Goal: Contribute content: Add original content to the website for others to see

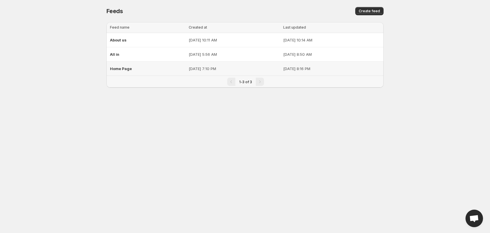
click at [190, 68] on p "[DATE] 7:10 PM" at bounding box center [234, 69] width 91 height 6
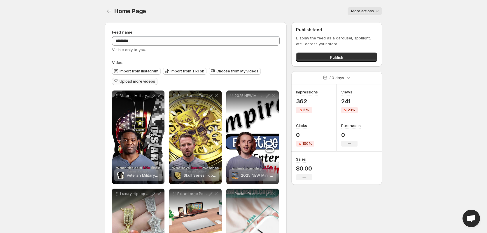
click at [130, 80] on span "Upload more videos" at bounding box center [138, 81] width 36 height 5
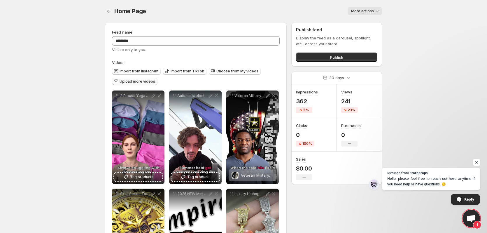
click at [134, 83] on span "Upload more videos" at bounding box center [138, 81] width 36 height 5
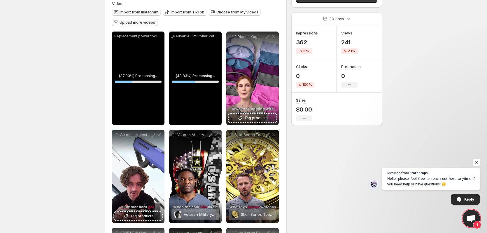
scroll to position [58, 0]
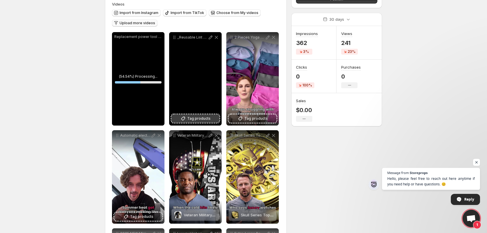
click at [195, 118] on span "Tag products" at bounding box center [198, 119] width 23 height 6
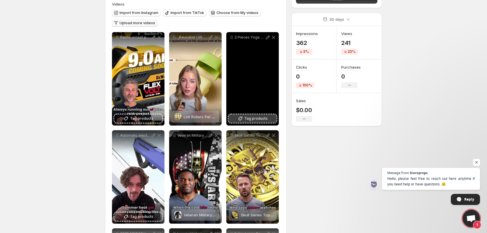
click at [252, 120] on span "Tag products" at bounding box center [255, 119] width 23 height 6
click at [267, 36] on icon at bounding box center [268, 37] width 6 height 6
click at [247, 117] on span "2 Piece Gym Sports Shorts Set" at bounding box center [269, 116] width 56 height 5
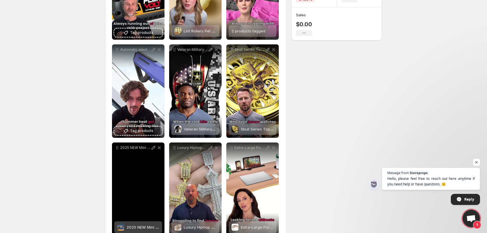
scroll to position [146, 0]
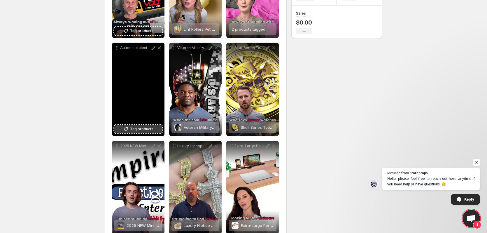
click at [142, 129] on span "Tag products" at bounding box center [141, 129] width 23 height 6
click at [139, 127] on span "Tag products" at bounding box center [141, 129] width 23 height 6
click at [155, 48] on icon at bounding box center [154, 48] width 6 height 6
click at [143, 126] on span "Tag products" at bounding box center [141, 129] width 23 height 6
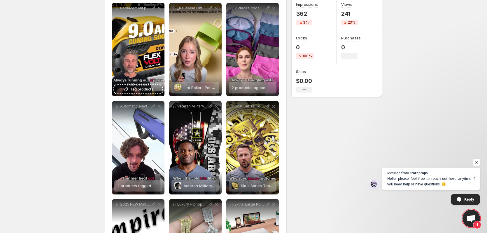
scroll to position [58, 0]
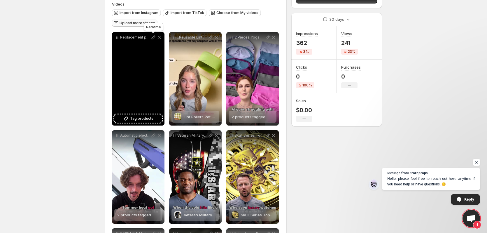
click at [152, 34] on body "**********" at bounding box center [243, 58] width 487 height 233
click at [152, 36] on icon at bounding box center [154, 37] width 6 height 6
click at [135, 118] on span "Tag products" at bounding box center [141, 119] width 23 height 6
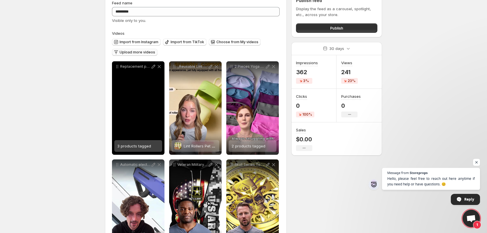
scroll to position [0, 0]
